Goal: Task Accomplishment & Management: Manage account settings

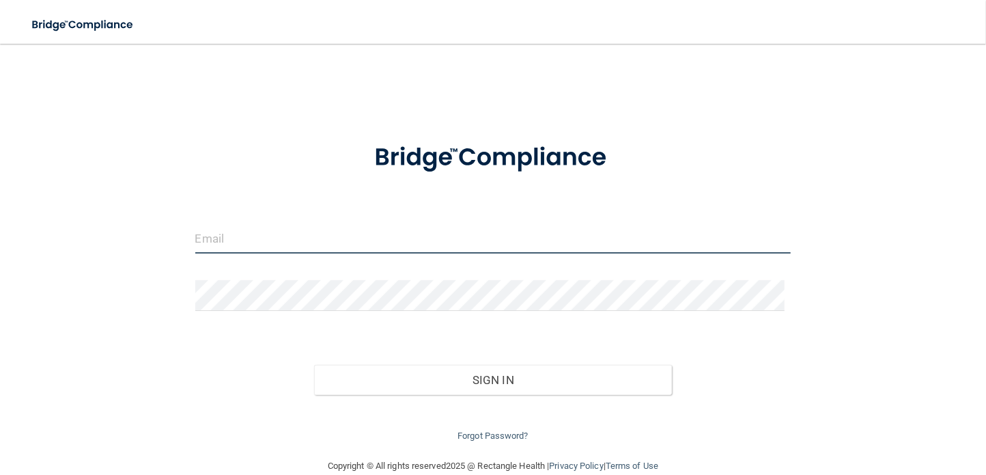
click at [232, 242] on input "email" at bounding box center [493, 238] width 596 height 31
type input "[EMAIL_ADDRESS][DOMAIN_NAME]"
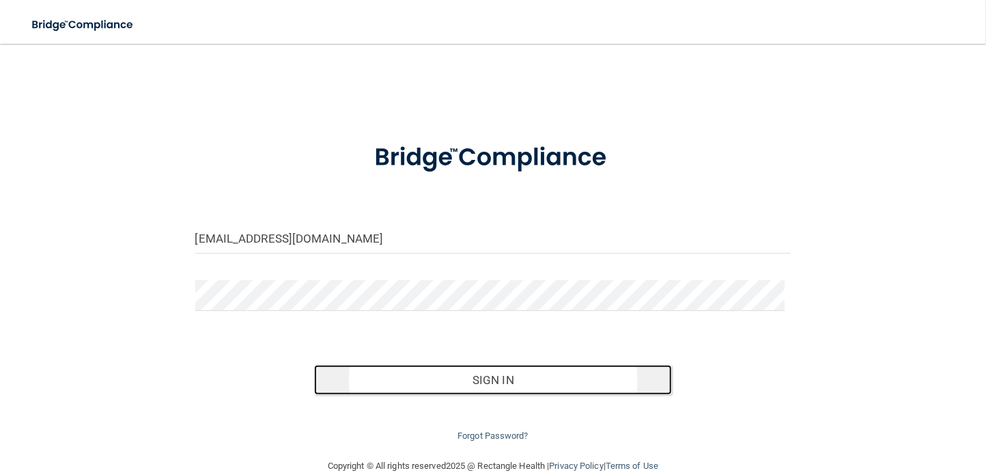
click at [445, 387] on button "Sign In" at bounding box center [493, 380] width 358 height 30
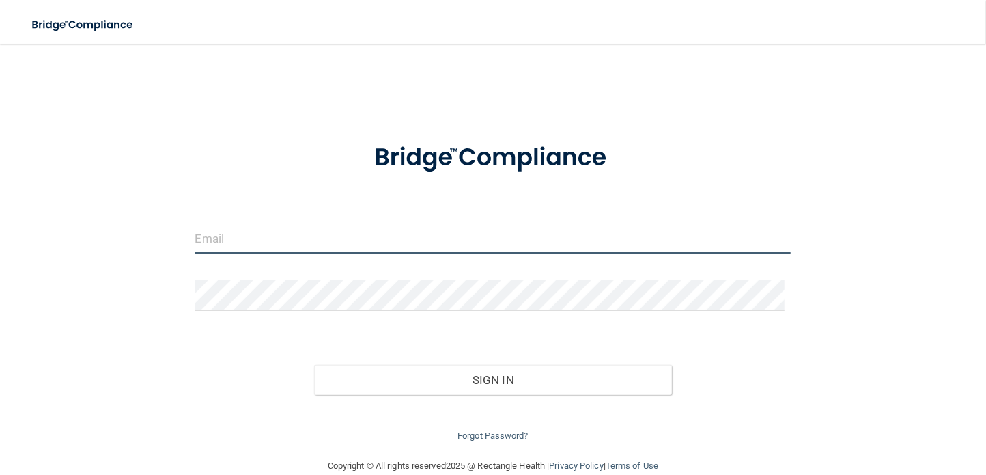
click at [213, 239] on input "email" at bounding box center [493, 238] width 596 height 31
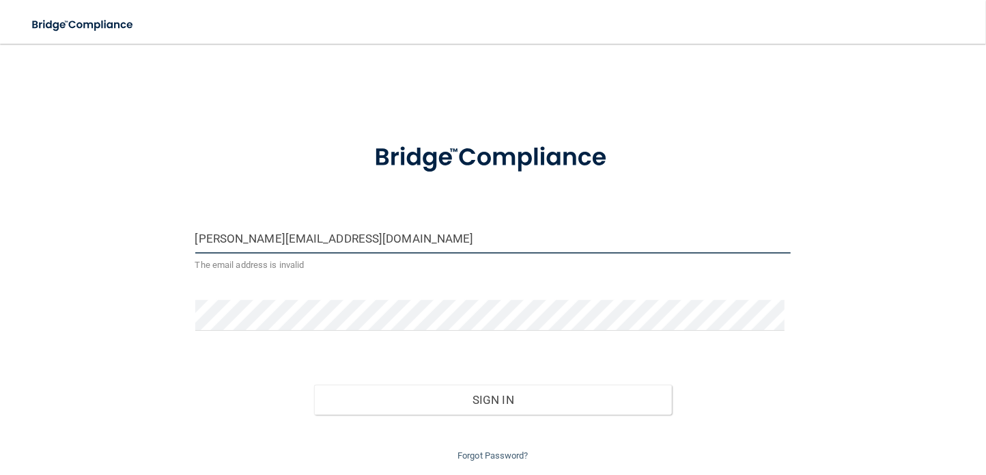
type input "[PERSON_NAME][EMAIL_ADDRESS][DOMAIN_NAME]"
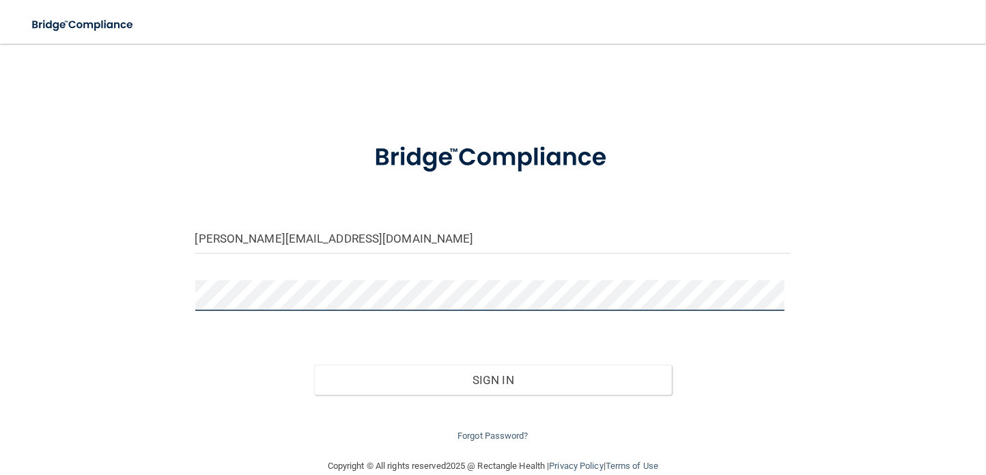
click at [314, 365] on button "Sign In" at bounding box center [493, 380] width 358 height 30
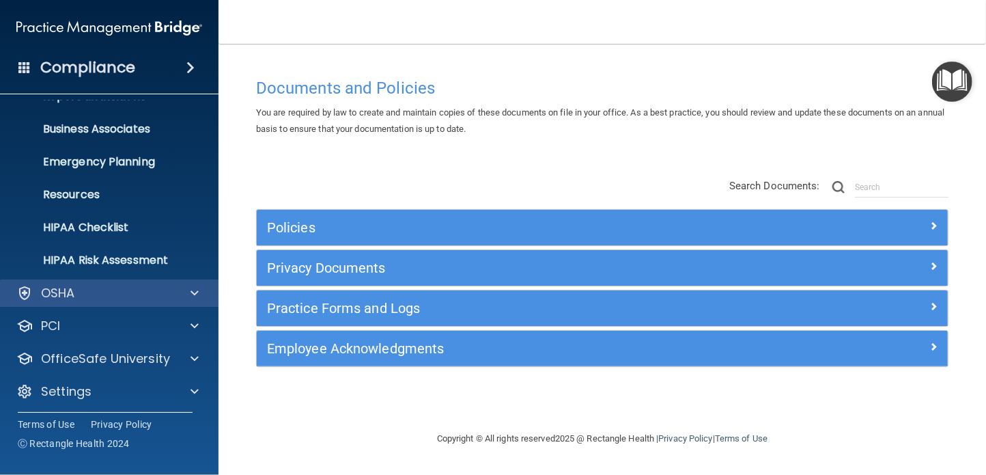
scroll to position [91, 0]
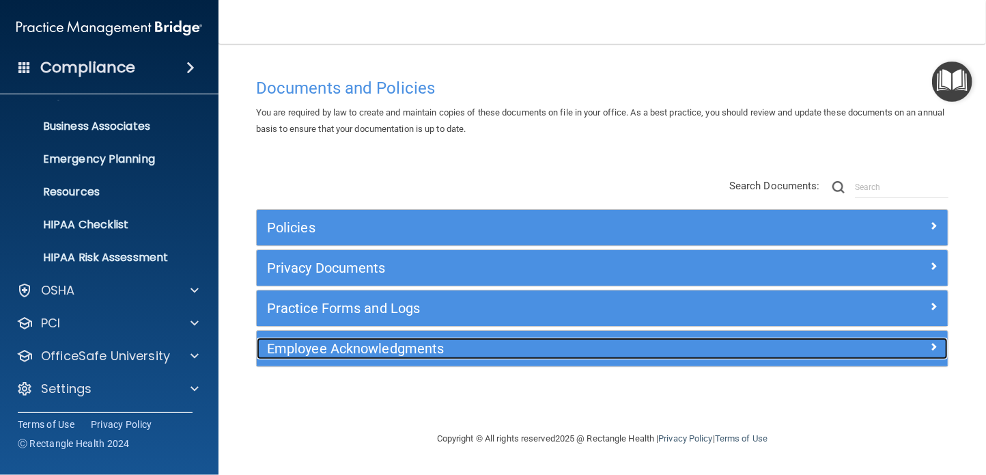
click at [932, 343] on span at bounding box center [934, 346] width 8 height 16
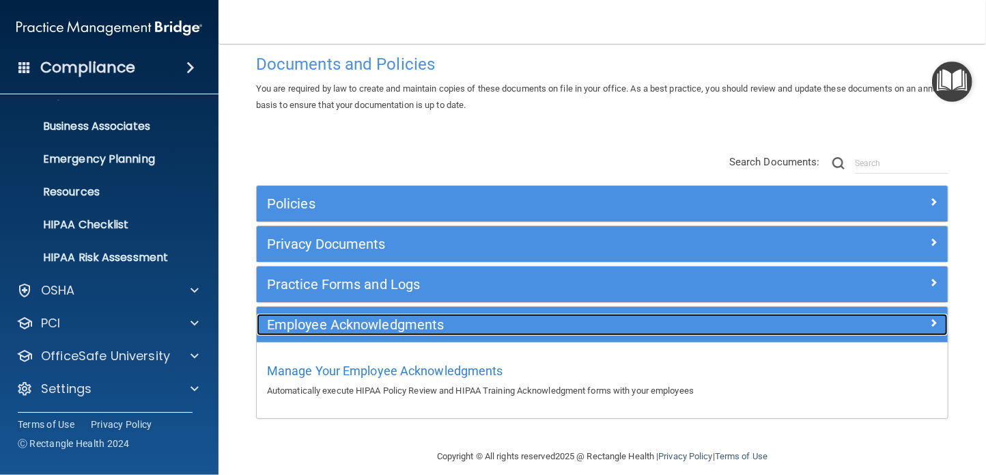
scroll to position [36, 0]
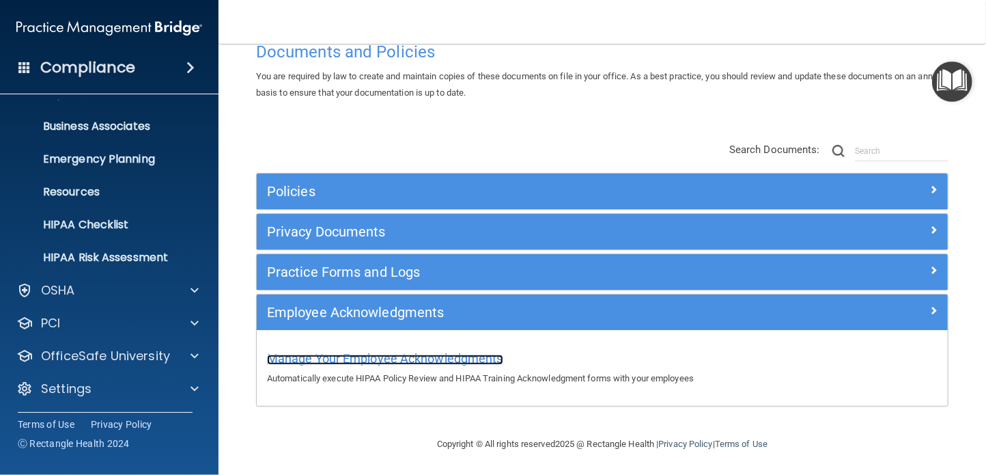
click at [445, 359] on span "Manage Your Employee Acknowledgments" at bounding box center [385, 358] width 236 height 14
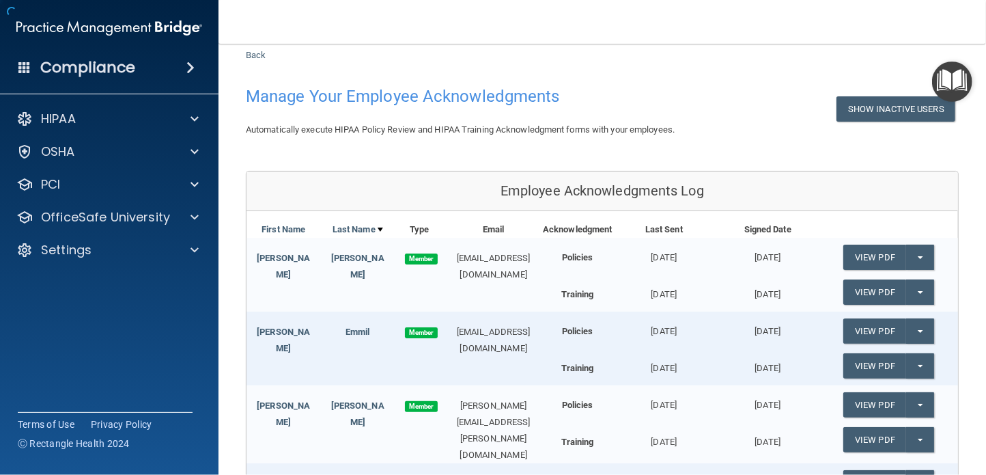
scroll to position [577, 0]
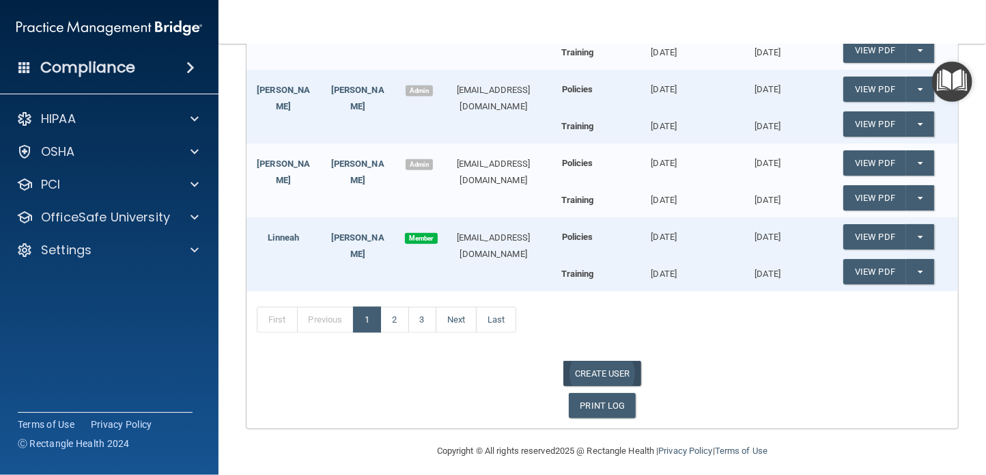
drag, startPoint x: 611, startPoint y: 360, endPoint x: 625, endPoint y: 361, distance: 13.7
click at [611, 361] on link "CREATE USER" at bounding box center [602, 373] width 77 height 25
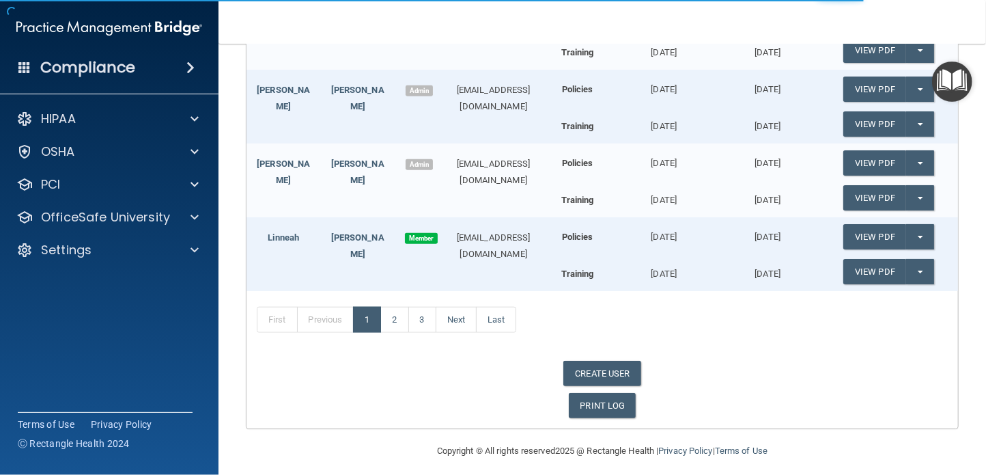
select select "practice_admin"
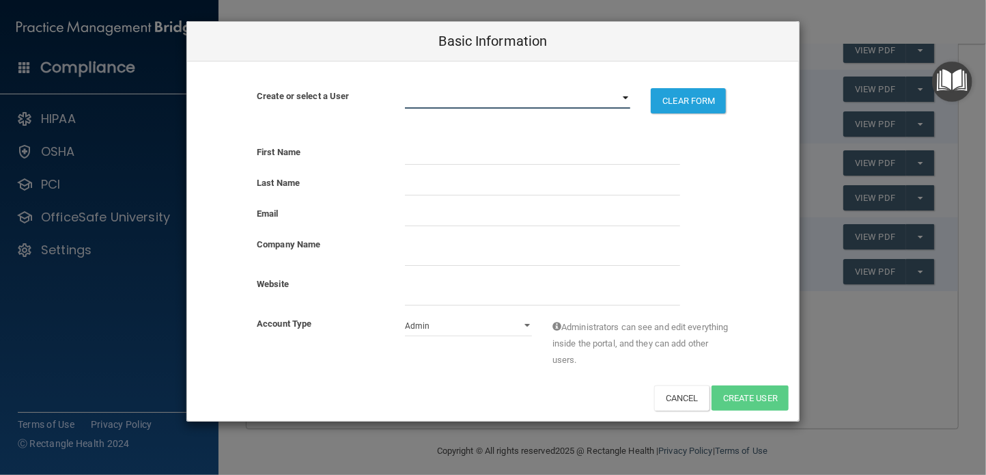
click at [419, 100] on select "[EMAIL_ADDRESS][DOMAIN_NAME] [EMAIL_ADDRESS][DOMAIN_NAME] [EMAIL_ADDRESS][DOMAI…" at bounding box center [518, 98] width 226 height 20
click at [355, 77] on div "Create or select a User [EMAIL_ADDRESS][DOMAIN_NAME] [EMAIL_ADDRESS][DOMAIN_NAM…" at bounding box center [493, 97] width 612 height 72
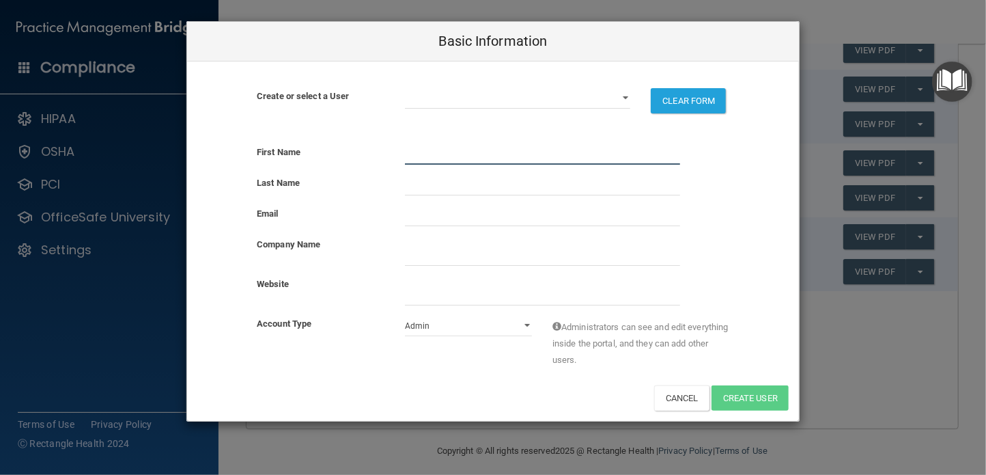
click at [445, 154] on input "text" at bounding box center [542, 154] width 275 height 20
type input "[PERSON_NAME]"
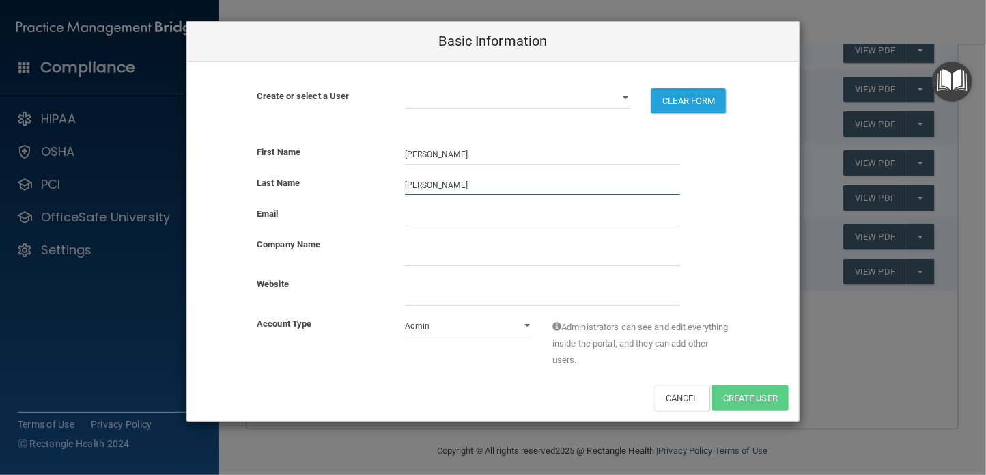
type input "[PERSON_NAME]"
